Goal: Check status: Check status

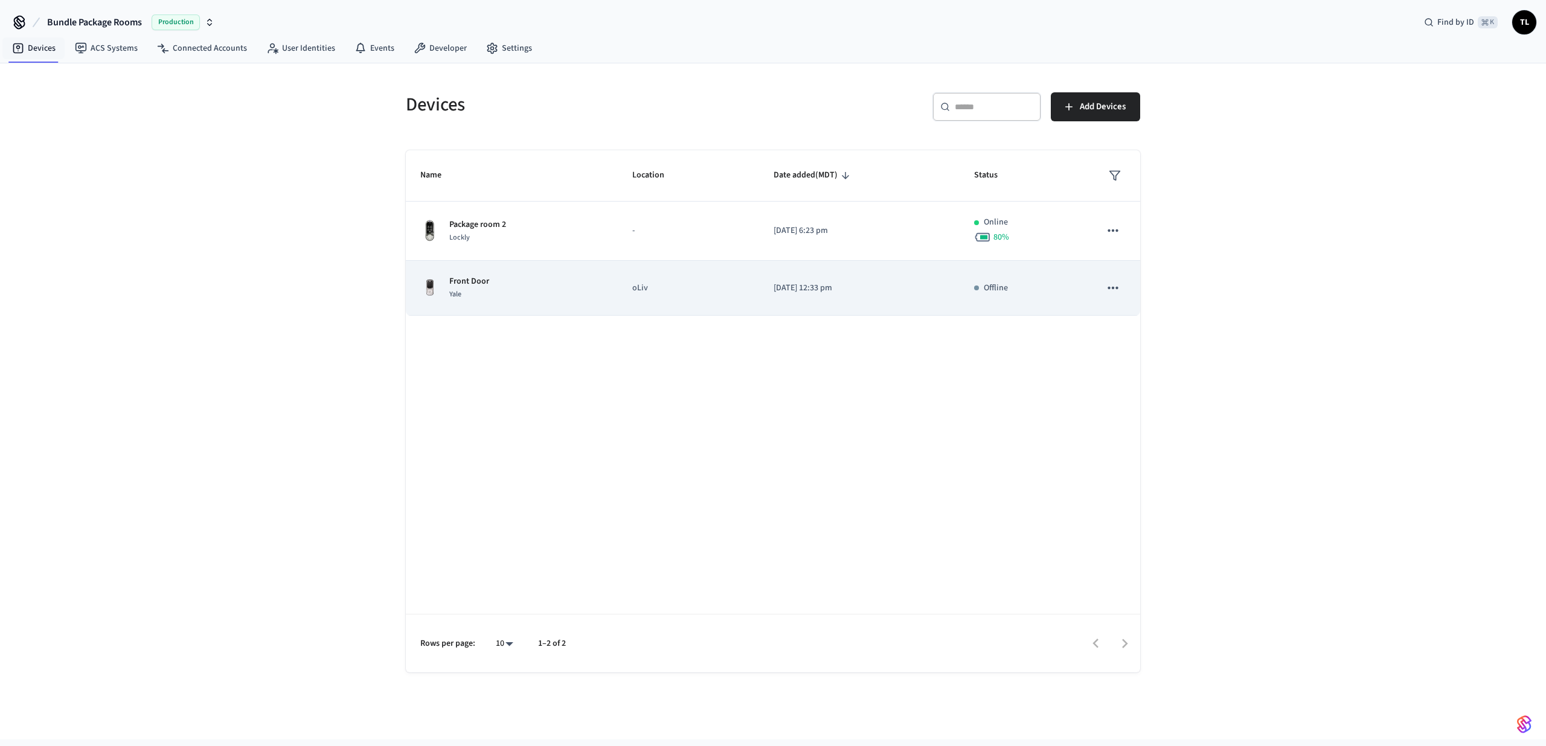
click at [554, 270] on td "Front Door Yale" at bounding box center [512, 288] width 212 height 55
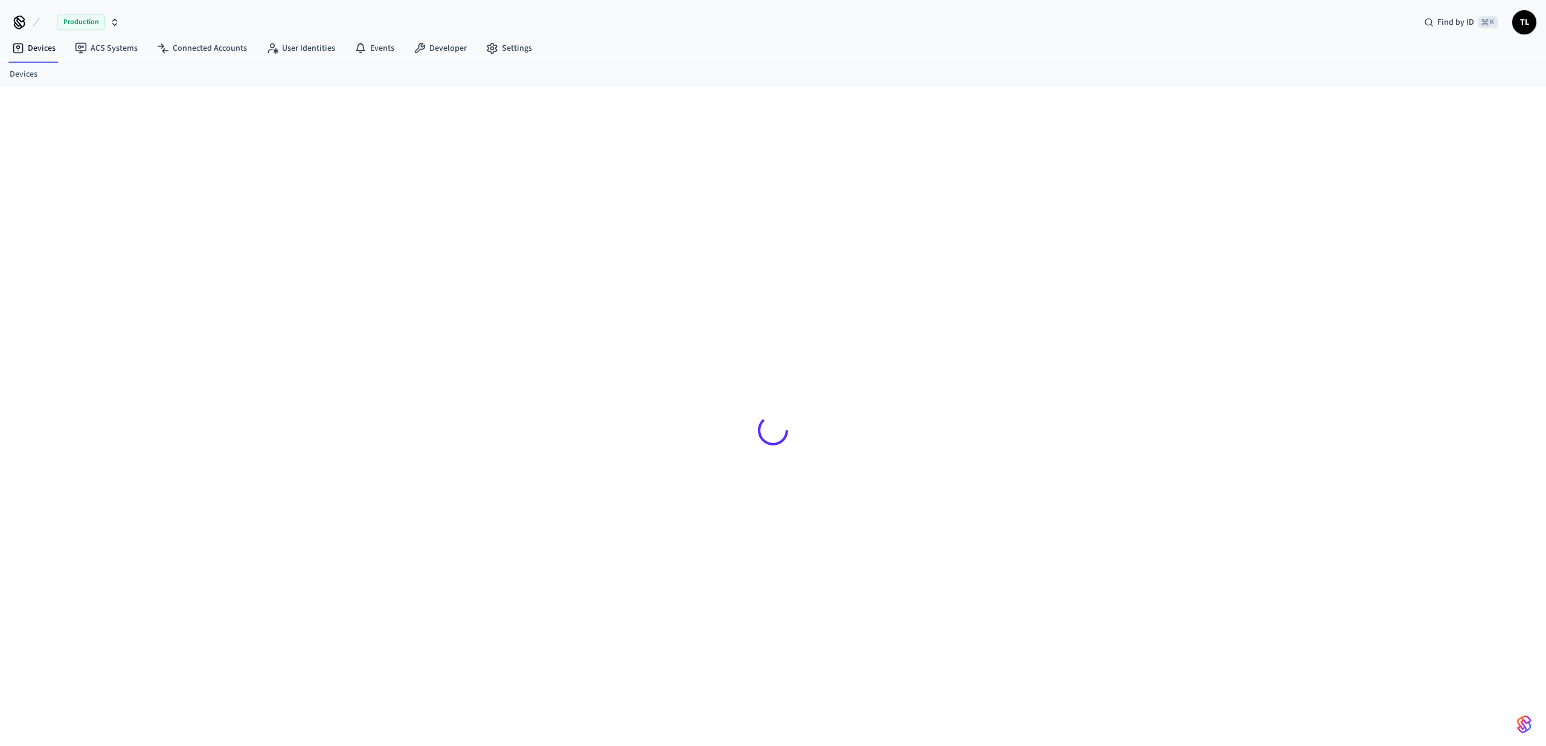
click at [550, 236] on div at bounding box center [773, 430] width 754 height 630
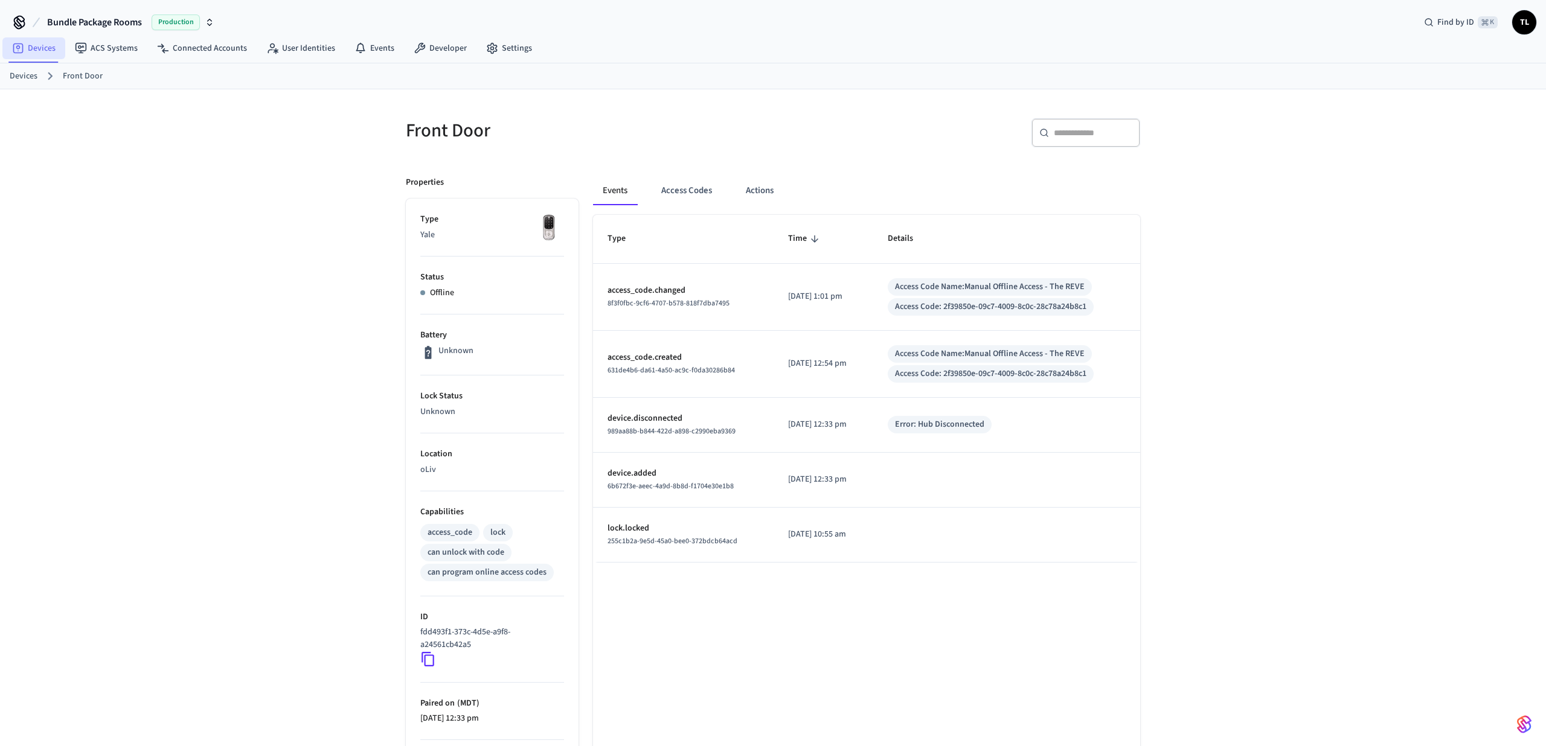
click at [37, 53] on link "Devices" at bounding box center [33, 48] width 63 height 22
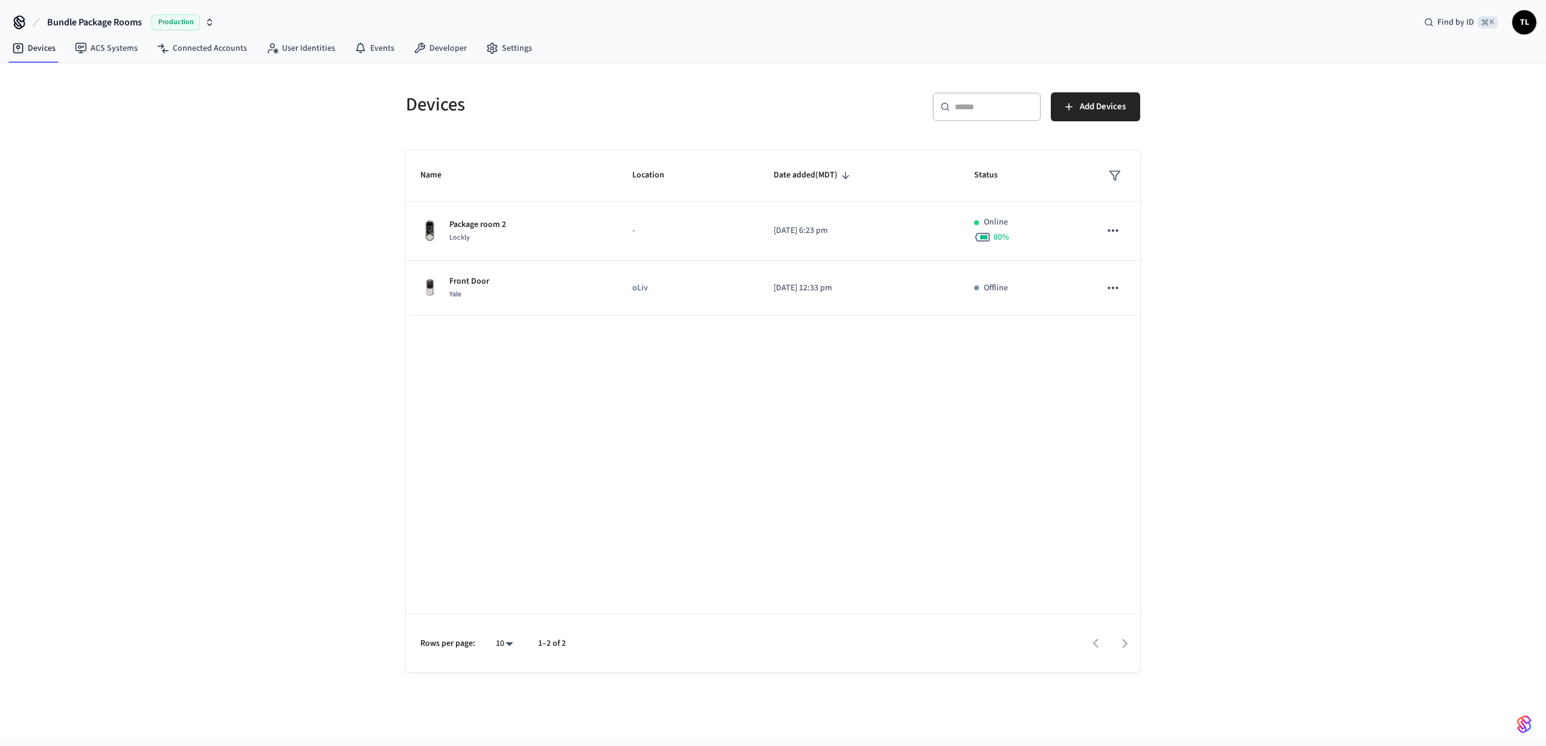
drag, startPoint x: 318, startPoint y: 269, endPoint x: 274, endPoint y: 45, distance: 228.2
click at [312, 234] on div "Devices ​ ​ Add Devices Name Location Date added (MDT) Status Package room 2 Lo…" at bounding box center [773, 401] width 1546 height 676
